Goal: Communication & Community: Answer question/provide support

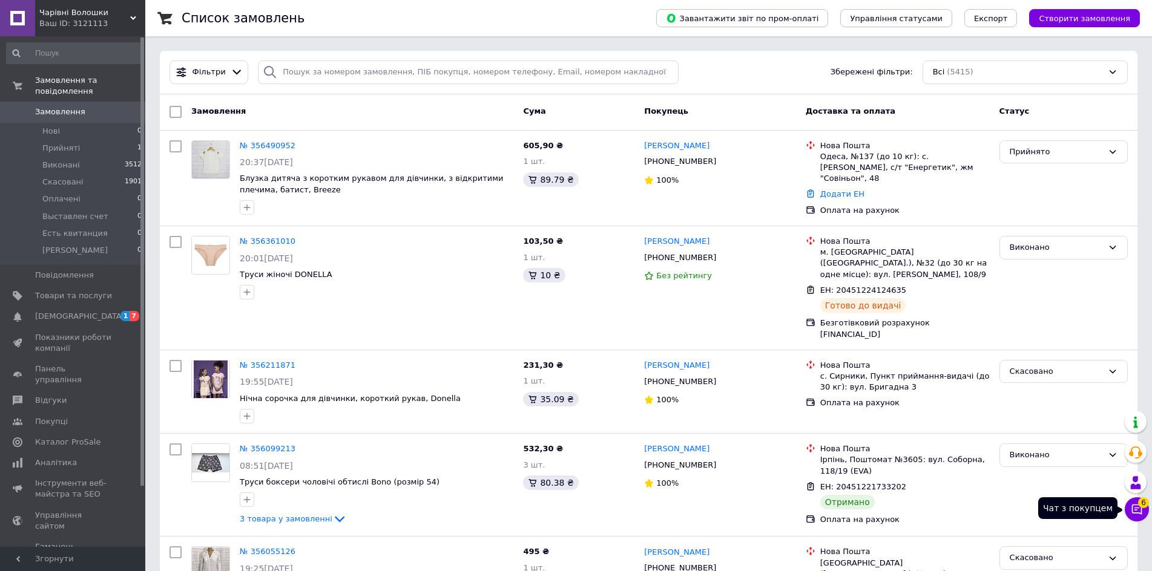
click at [1142, 518] on button "Чат з покупцем 6" at bounding box center [1137, 510] width 24 height 24
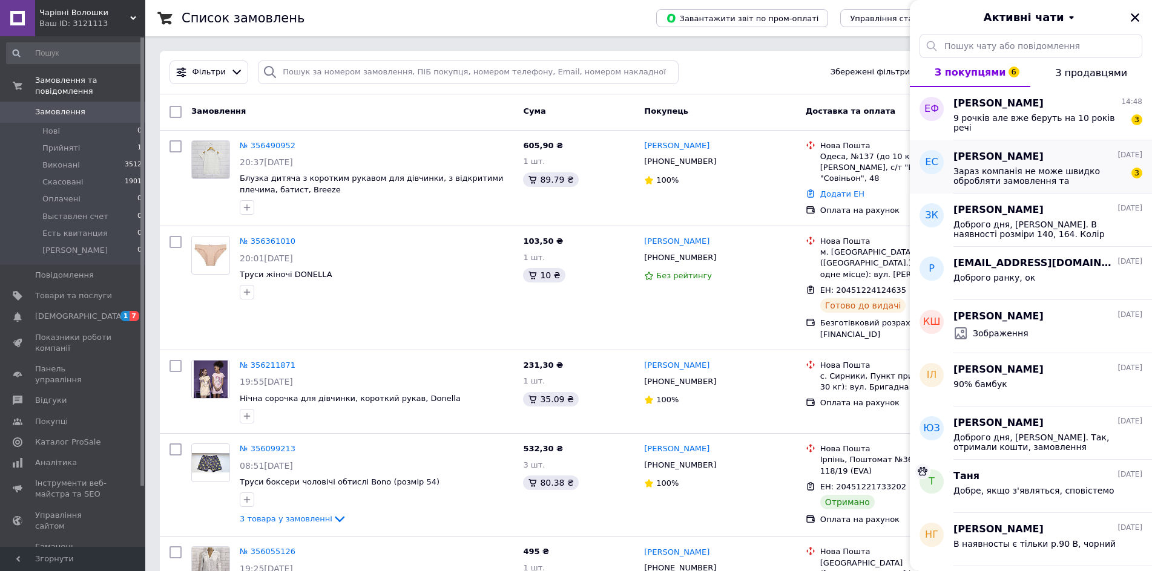
click at [1042, 176] on span "Зараз компанія не може швидко обробляти замовлення та повідомлення, оскільки за…" at bounding box center [1039, 175] width 172 height 19
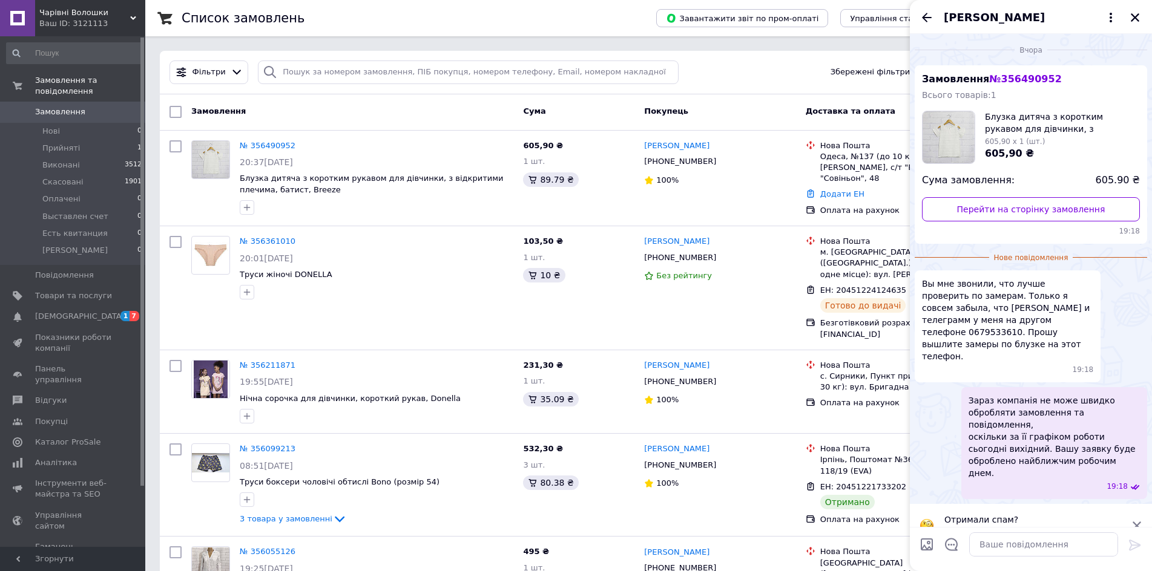
scroll to position [102, 0]
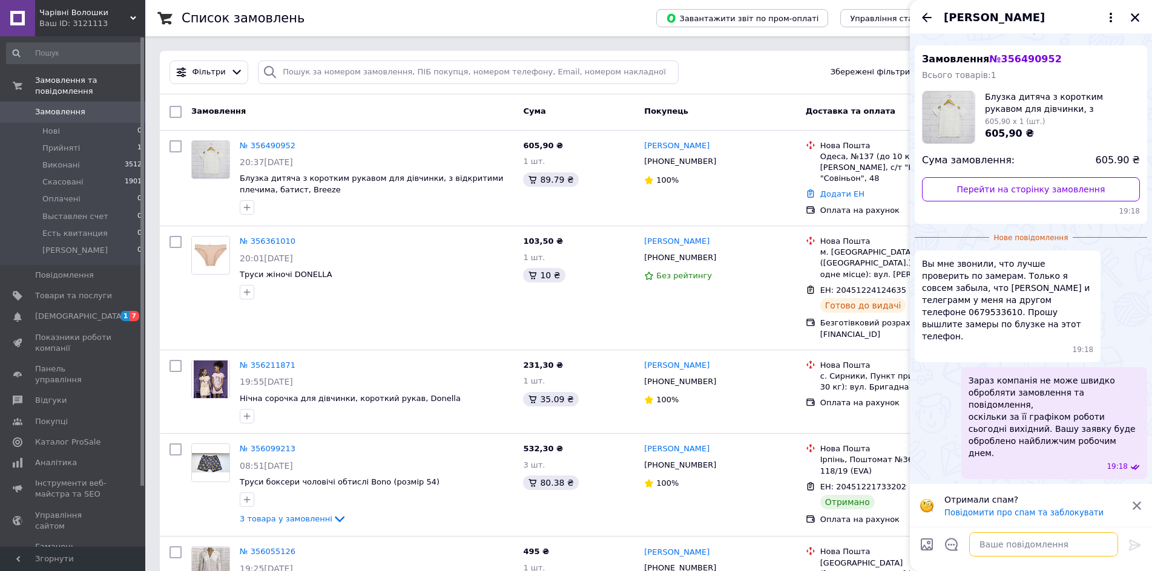
click at [1004, 547] on textarea at bounding box center [1043, 545] width 149 height 24
click at [1062, 549] on textarea "Доброго дня, відпрвила" at bounding box center [1031, 544] width 173 height 26
click at [1055, 542] on textarea "Доброго дня, відпрвила" at bounding box center [1031, 544] width 173 height 26
type textarea "Доброго дня, відправила"
click at [1134, 547] on icon at bounding box center [1135, 545] width 15 height 15
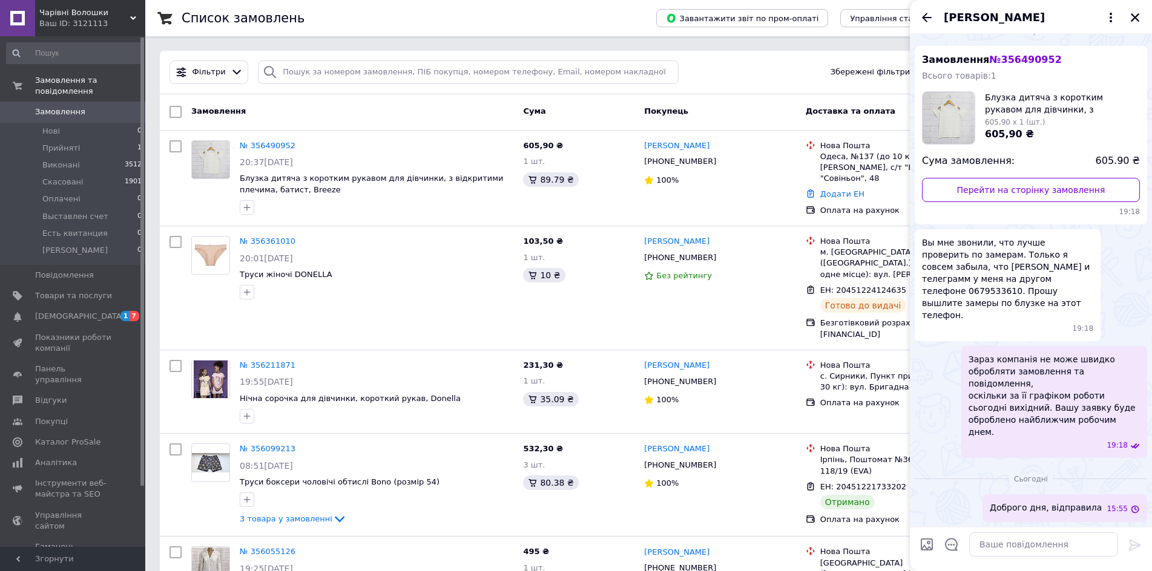
scroll to position [98, 0]
click at [927, 16] on icon "Назад" at bounding box center [927, 17] width 10 height 9
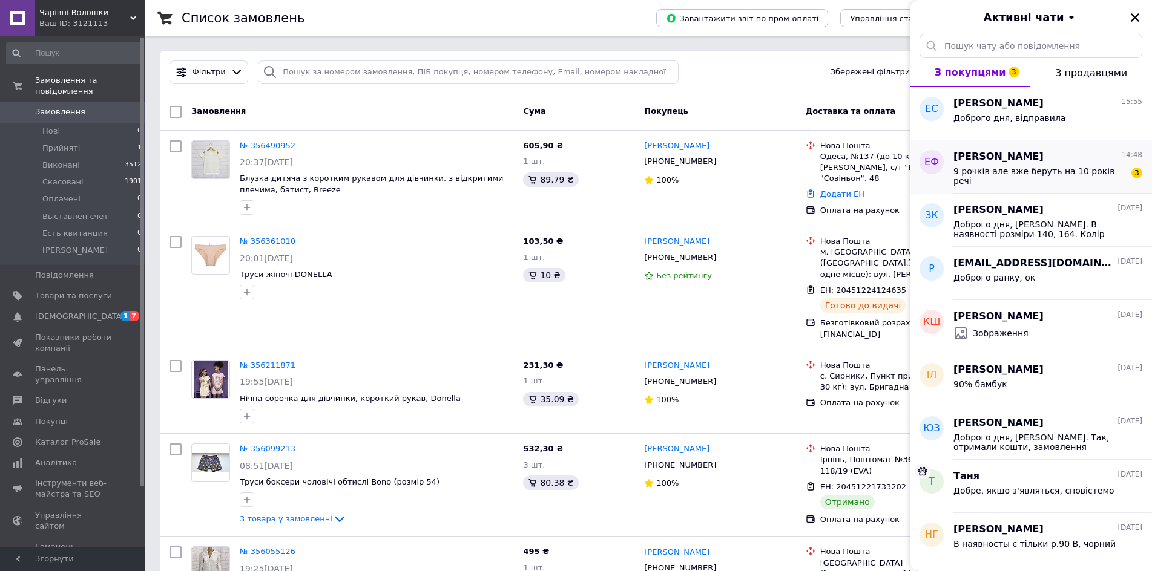
click at [1114, 173] on span "9 рочків але вже беруть на 10 років речі" at bounding box center [1039, 175] width 172 height 19
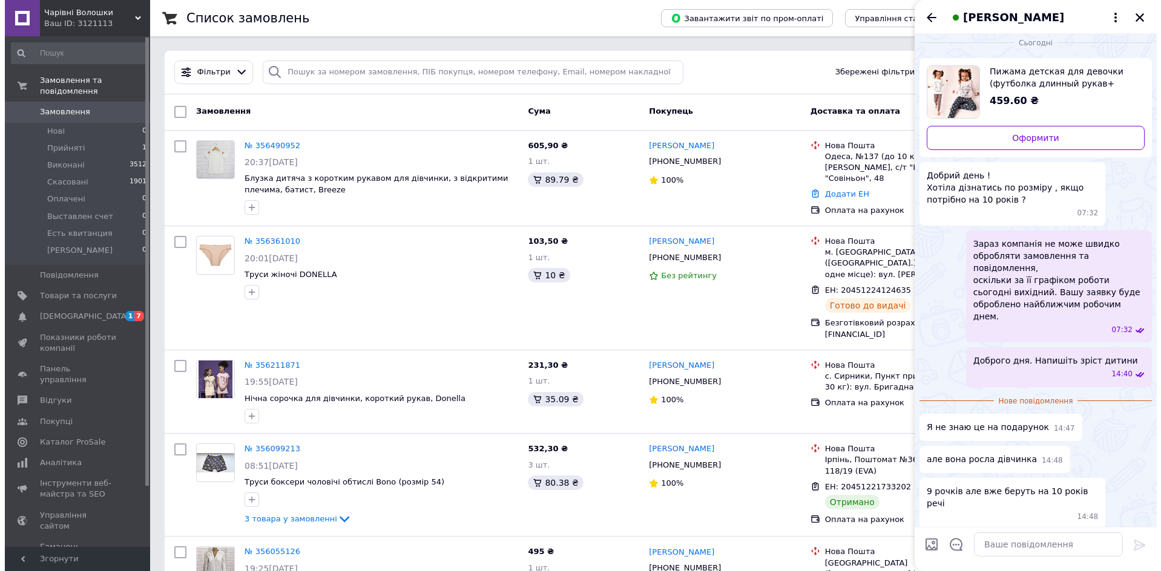
scroll to position [3, 0]
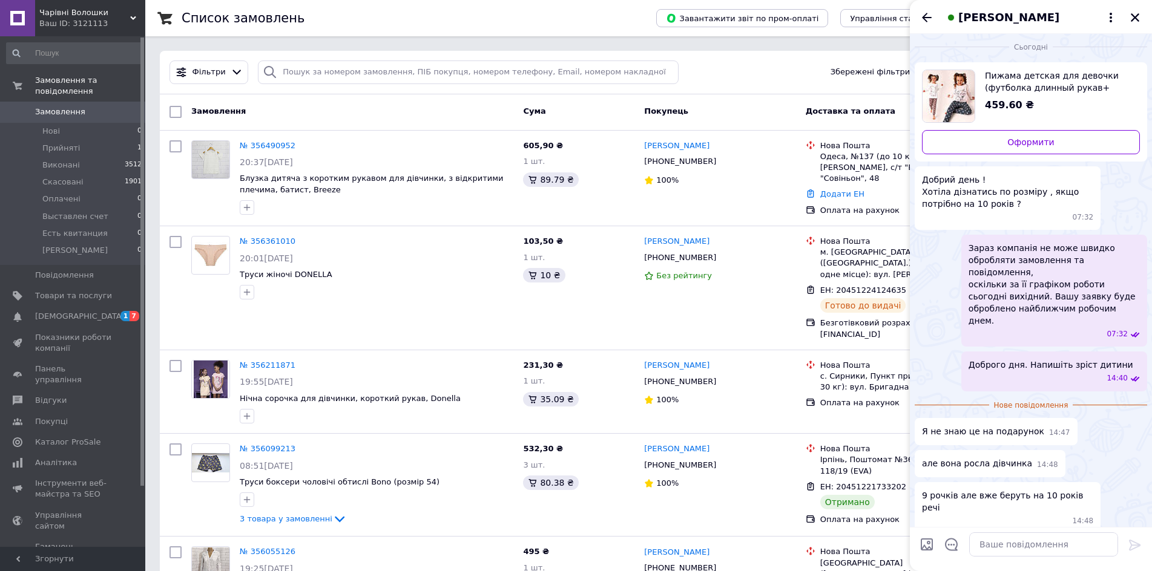
click at [1014, 88] on span "Пижама детская для девочки (футболка длинный рукав+ штаны), Donella (размер 2/3)" at bounding box center [1057, 82] width 145 height 24
click at [84, 295] on span "Товари та послуги" at bounding box center [73, 296] width 77 height 11
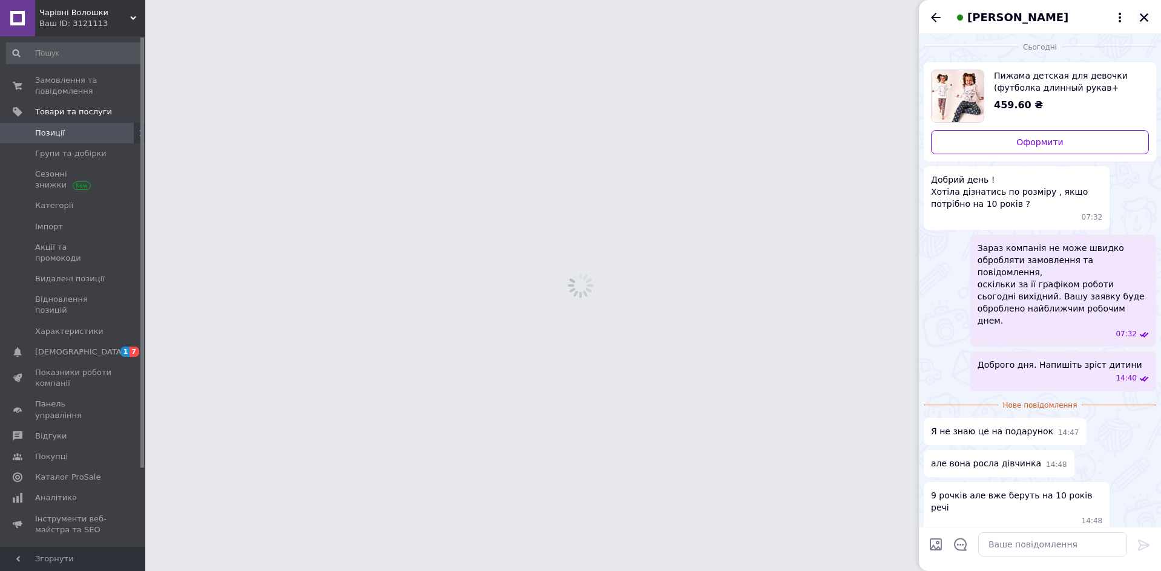
click at [1146, 21] on icon "Закрити" at bounding box center [1144, 17] width 8 height 8
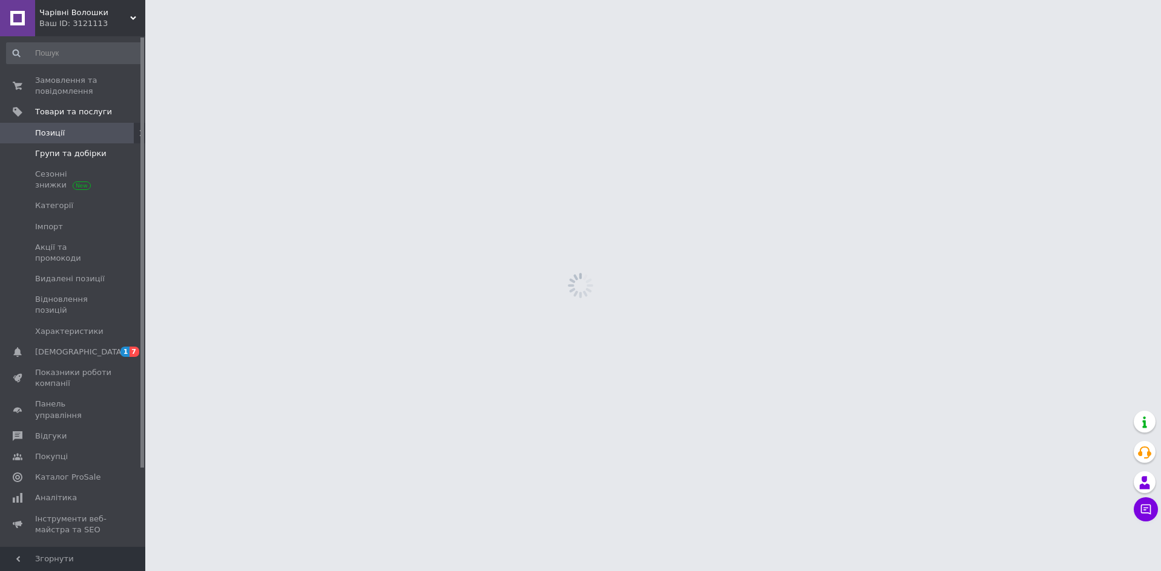
click at [45, 151] on span "Групи та добірки" at bounding box center [70, 153] width 71 height 11
